Goal: Task Accomplishment & Management: Manage account settings

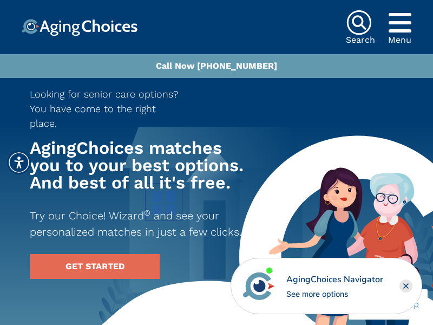
scroll to position [3622, 0]
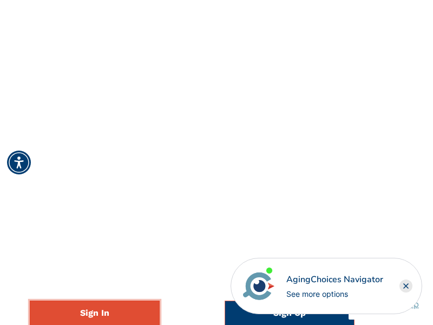
click at [95, 312] on link "Sign In" at bounding box center [95, 312] width 130 height 25
